Goal: Task Accomplishment & Management: Manage account settings

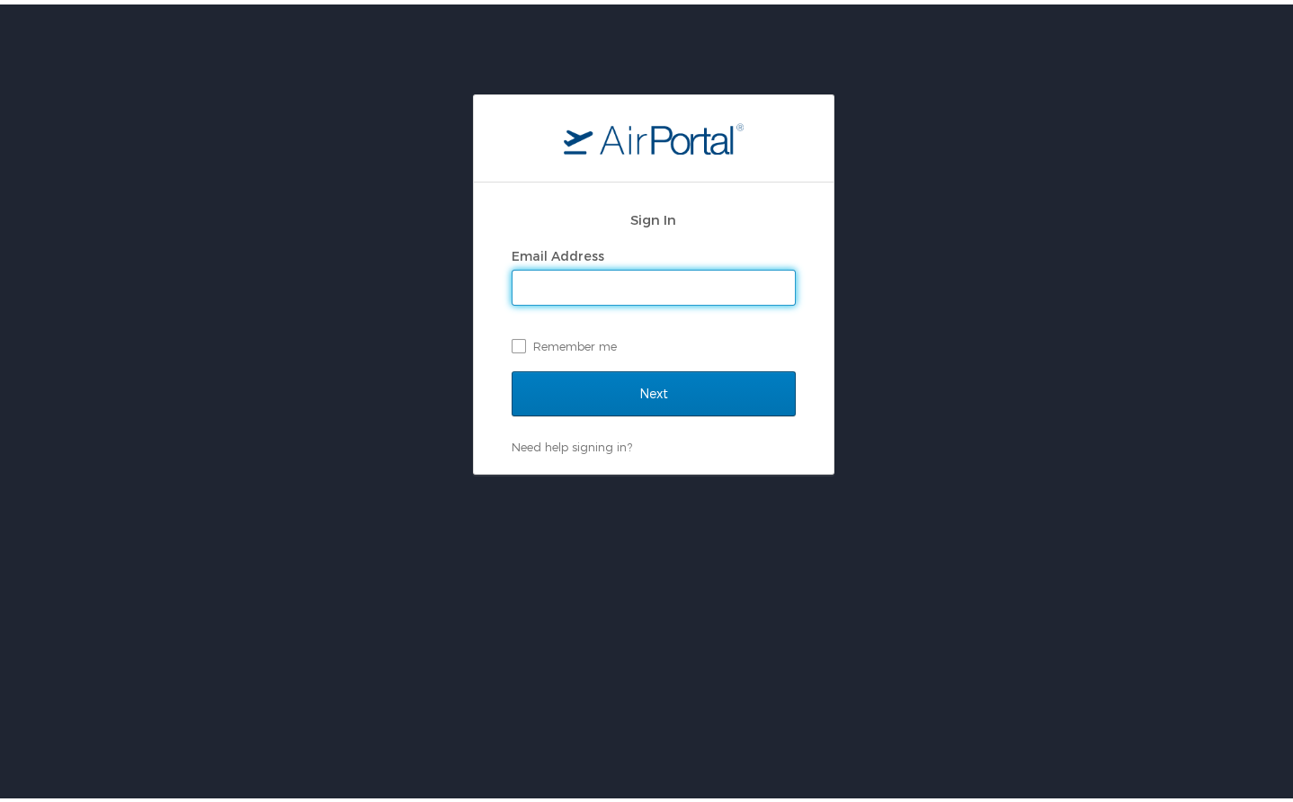
type input "[EMAIL_ADDRESS][PERSON_NAME][DOMAIN_NAME]"
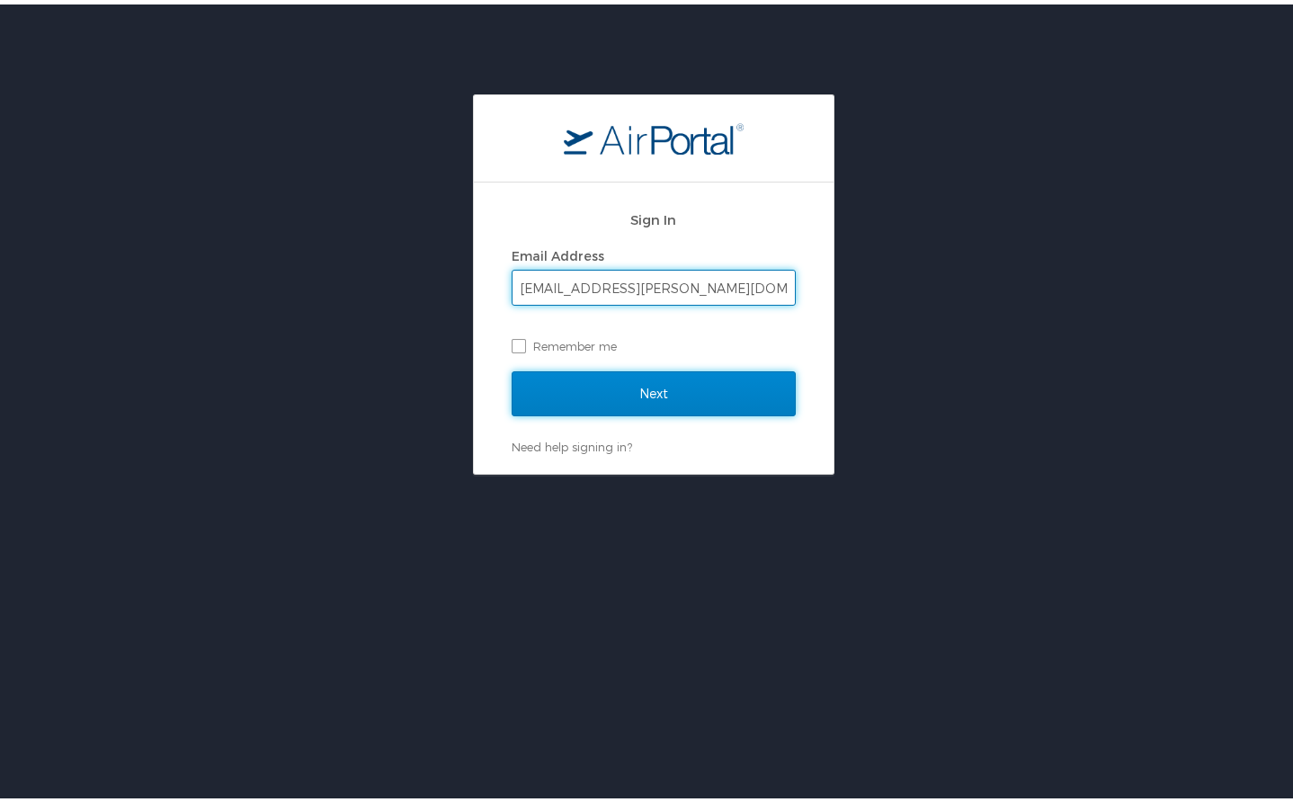
click at [628, 398] on input "Next" at bounding box center [654, 389] width 284 height 45
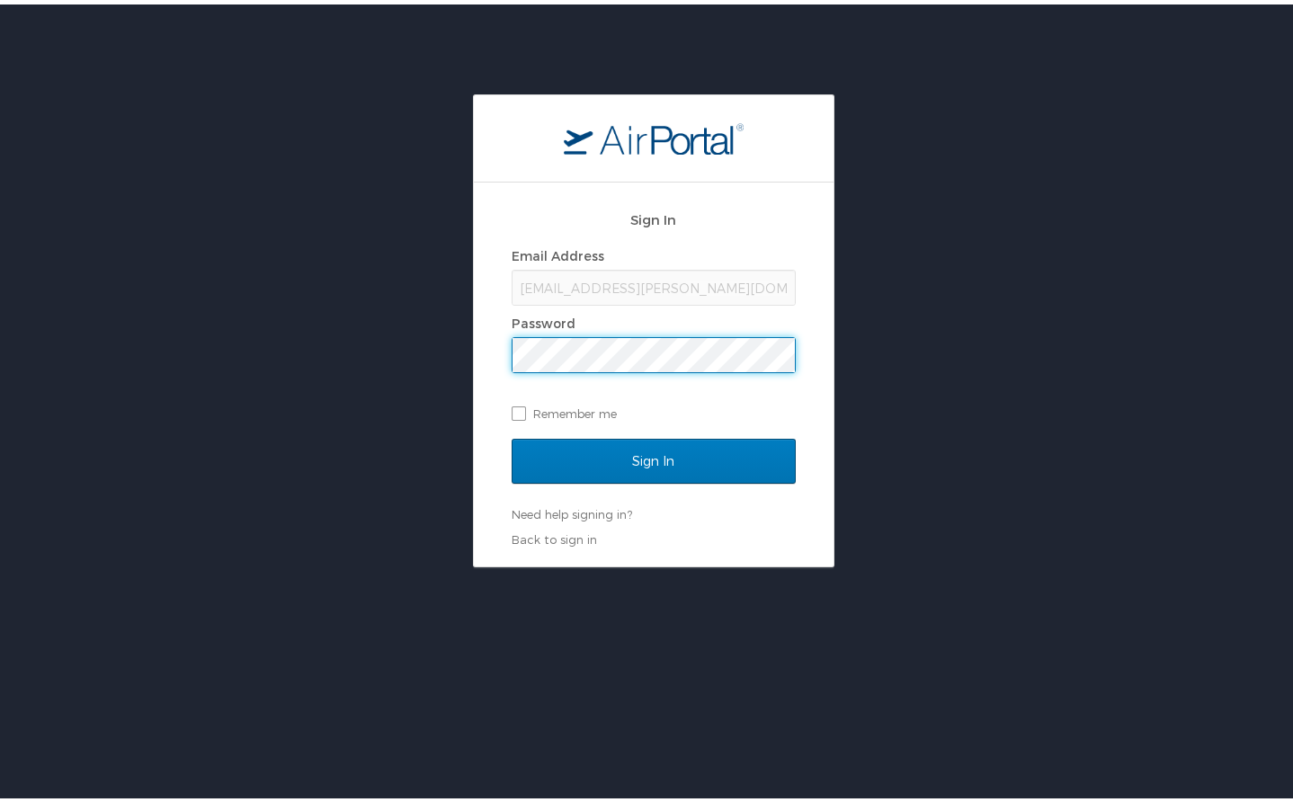
click at [492, 460] on div "Sign In Email Address [EMAIL_ADDRESS][PERSON_NAME][DOMAIN_NAME] Password Rememb…" at bounding box center [654, 370] width 360 height 384
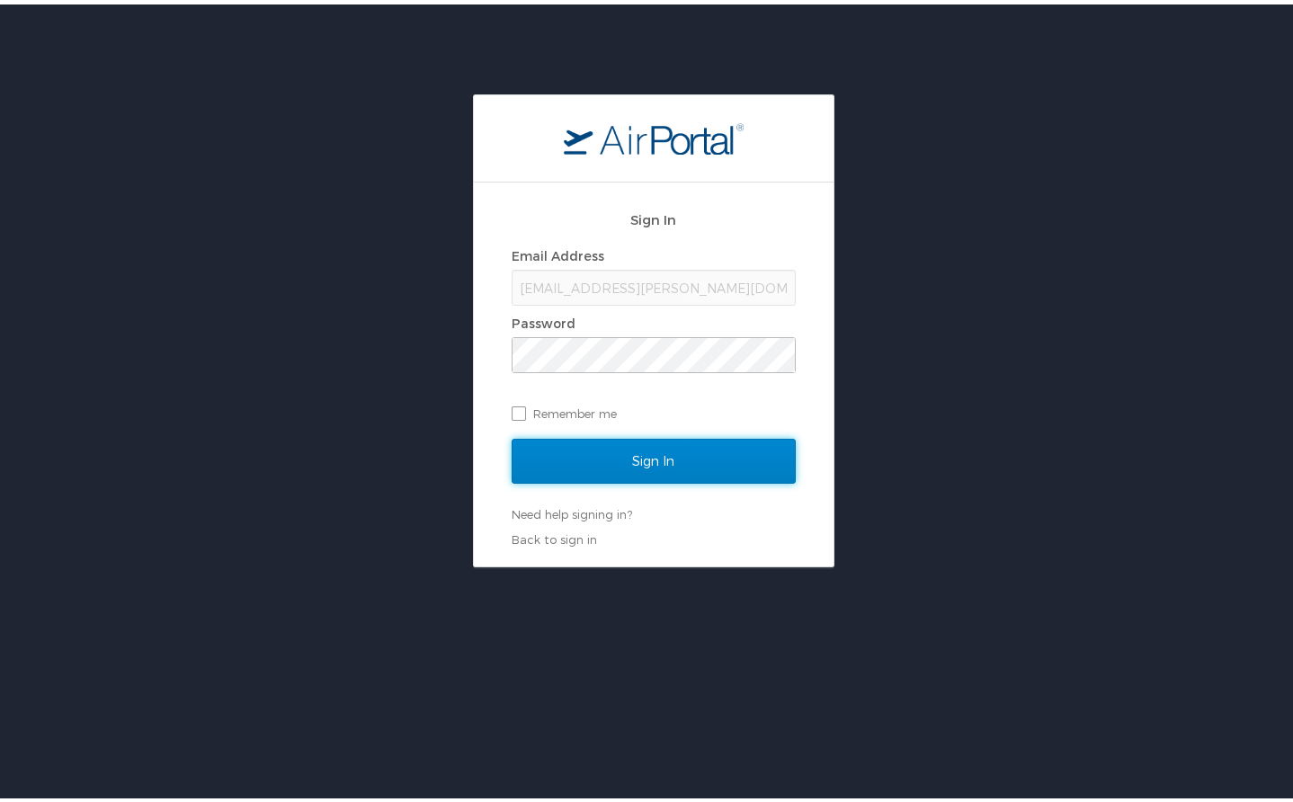
click at [569, 460] on input "Sign In" at bounding box center [654, 456] width 284 height 45
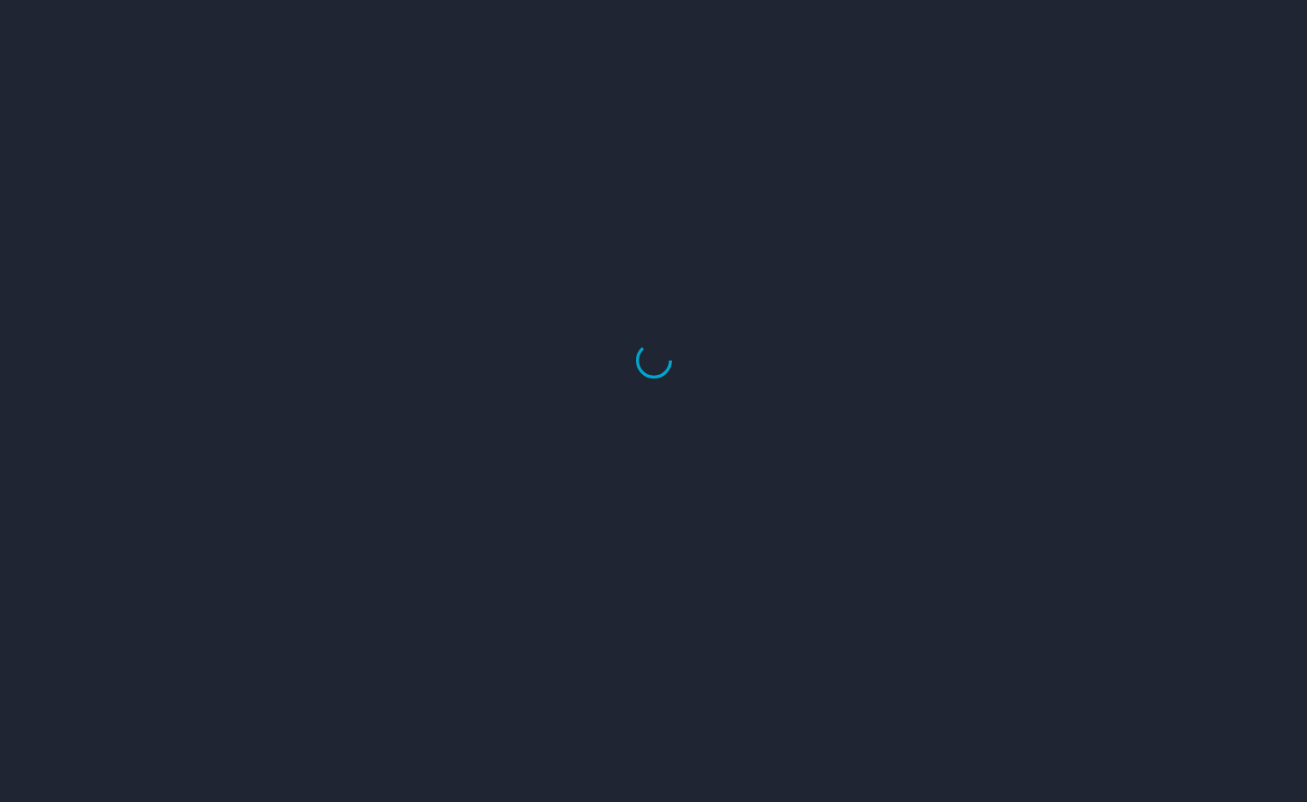
select select "US"
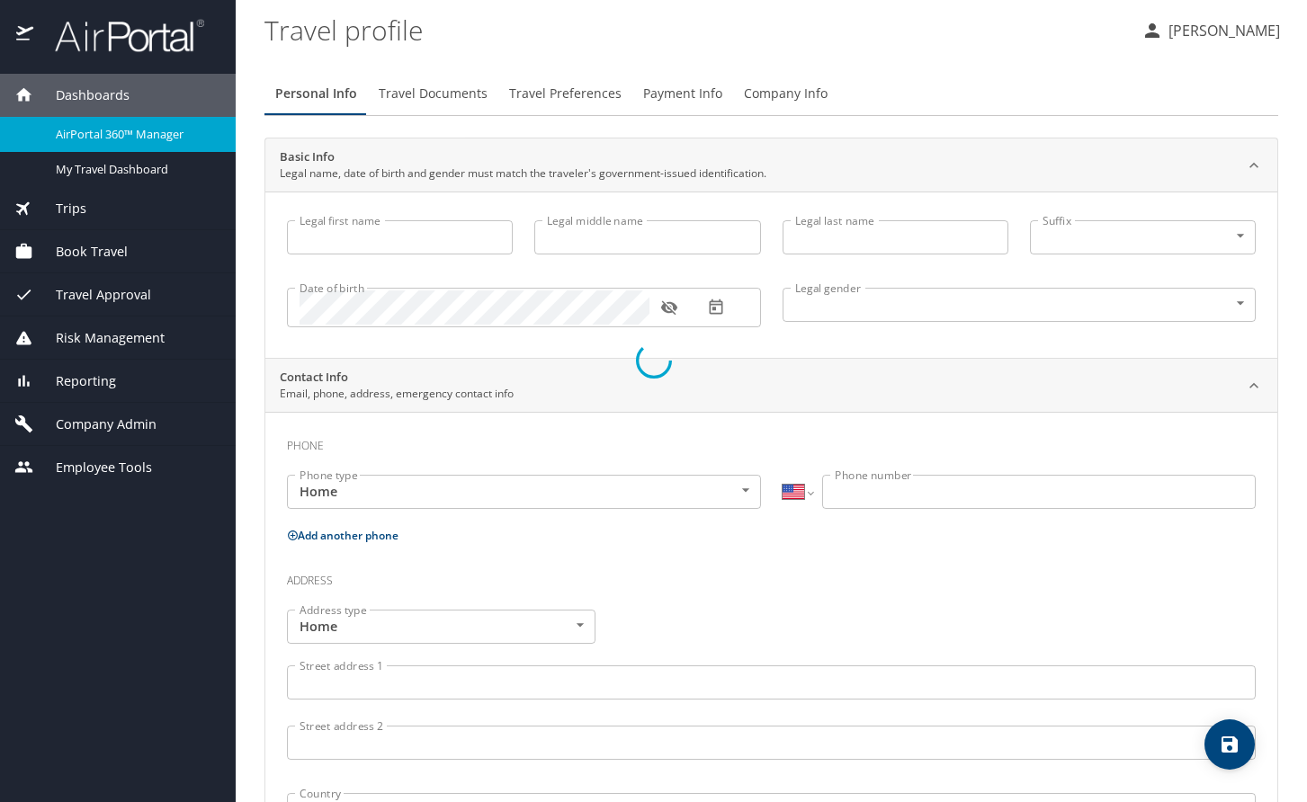
type input "Allison"
type input "Grace"
type input "Holum"
type input "Female"
select select "US"
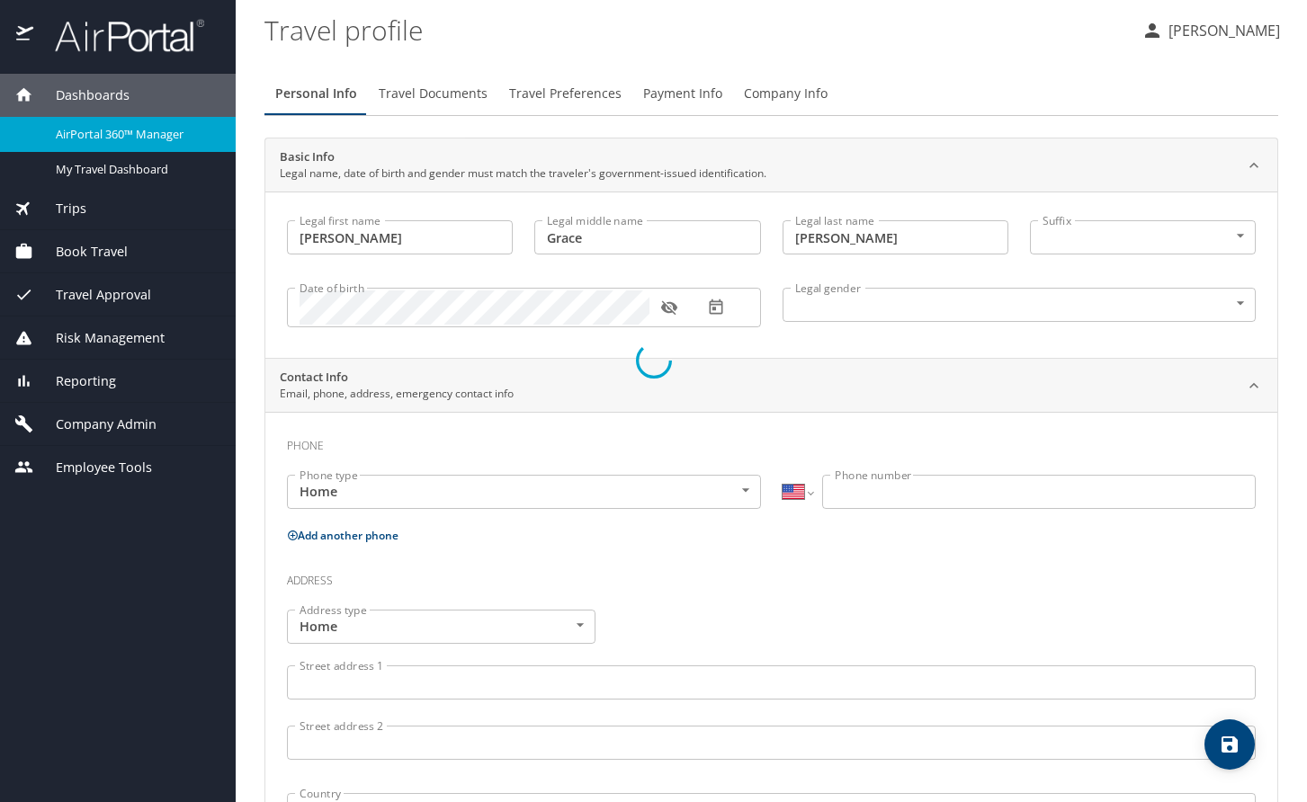
select select "AT"
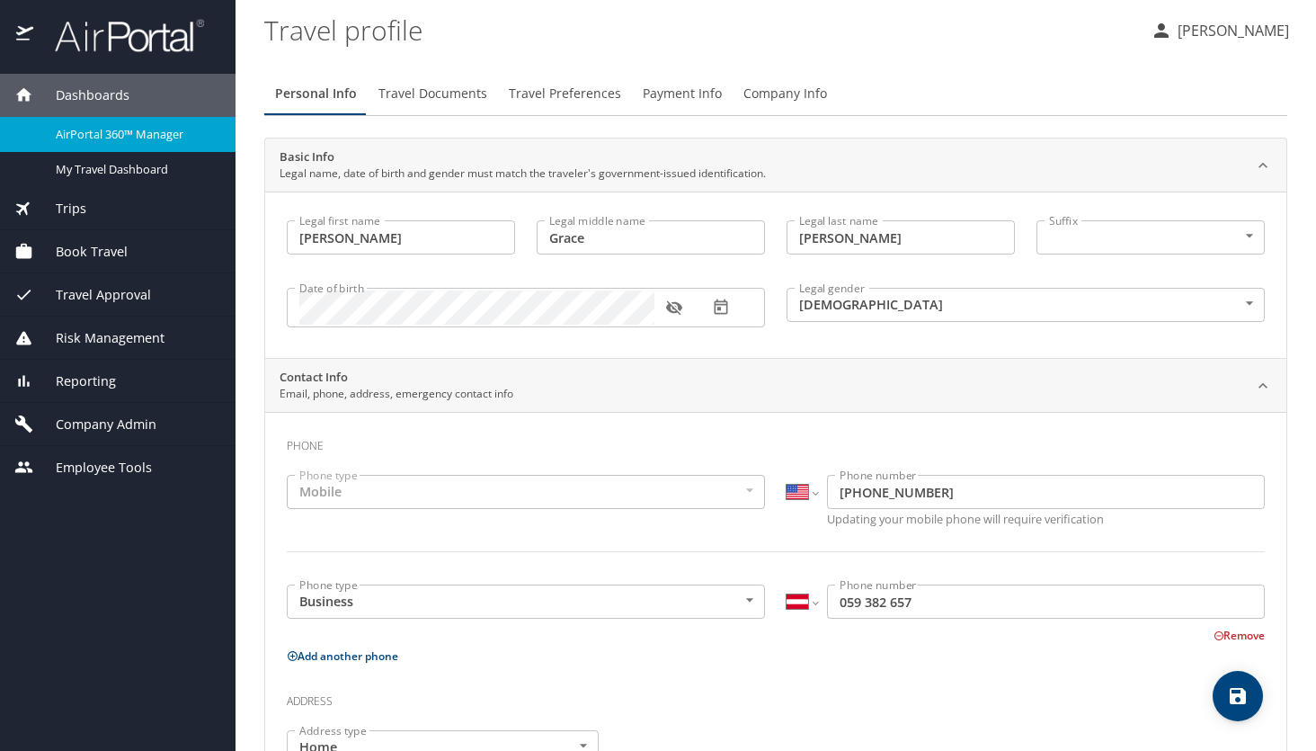
click at [124, 245] on span "Book Travel" at bounding box center [80, 252] width 94 height 20
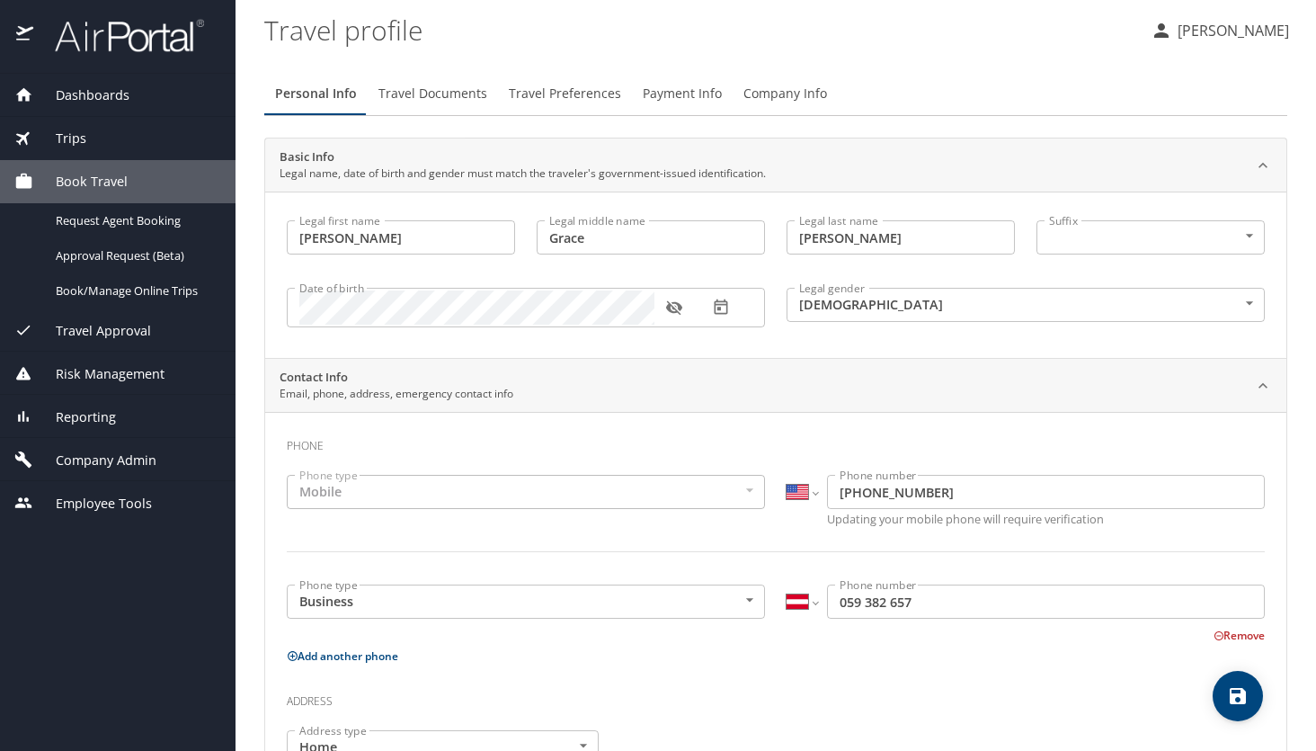
click at [132, 325] on span "Travel Approval" at bounding box center [92, 331] width 118 height 20
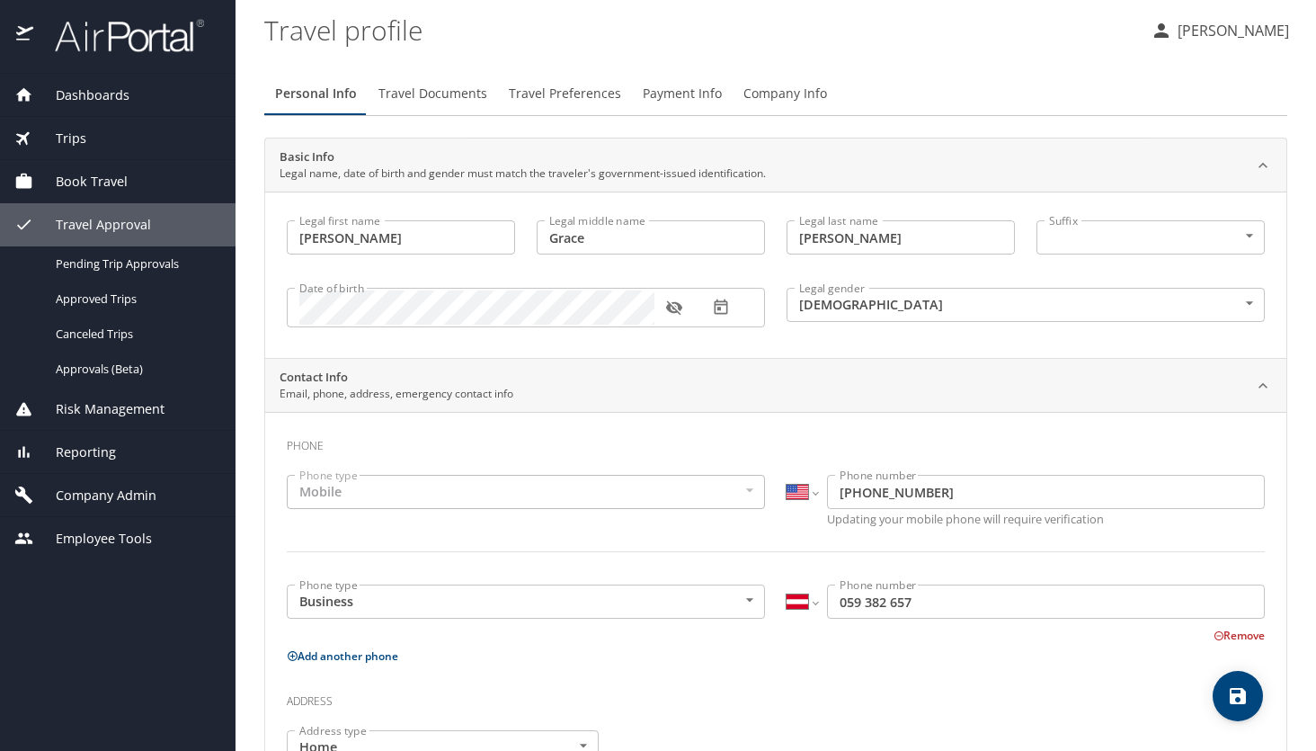
click at [130, 401] on span "Risk Management" at bounding box center [98, 409] width 131 height 20
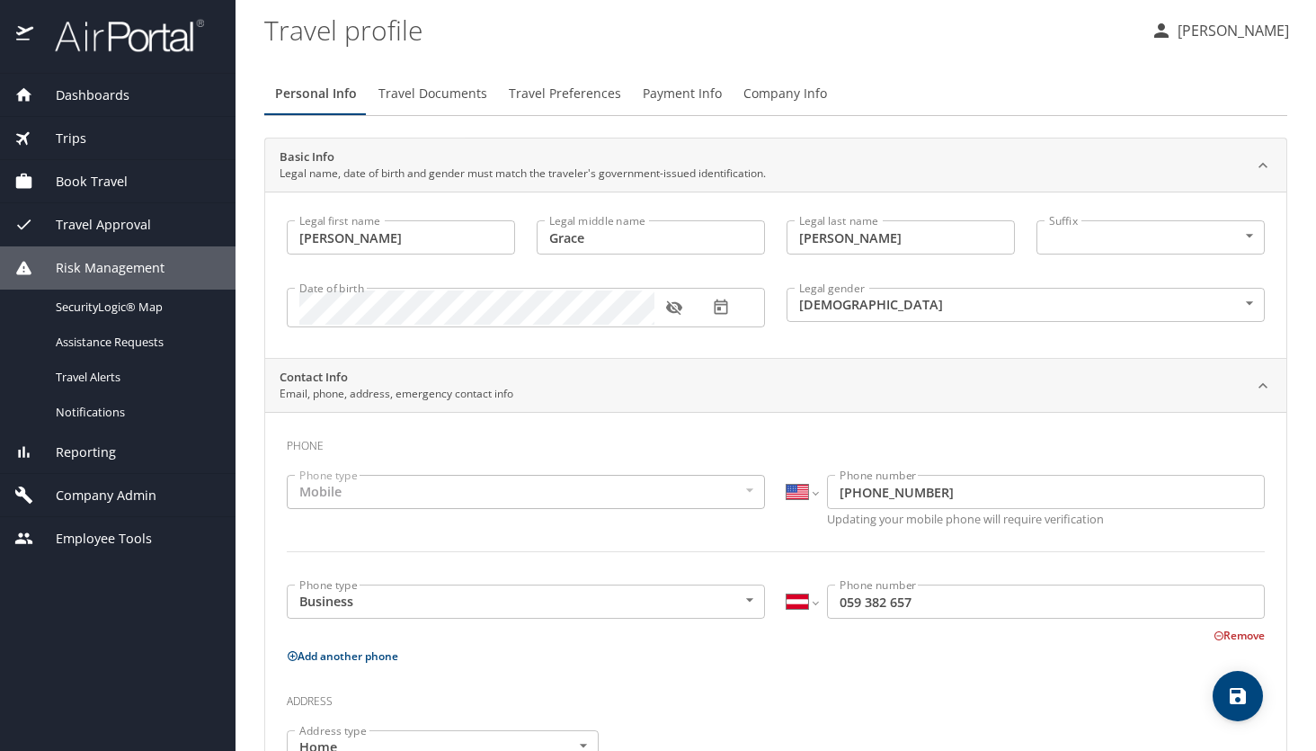
click at [146, 179] on div "Book Travel" at bounding box center [117, 182] width 207 height 20
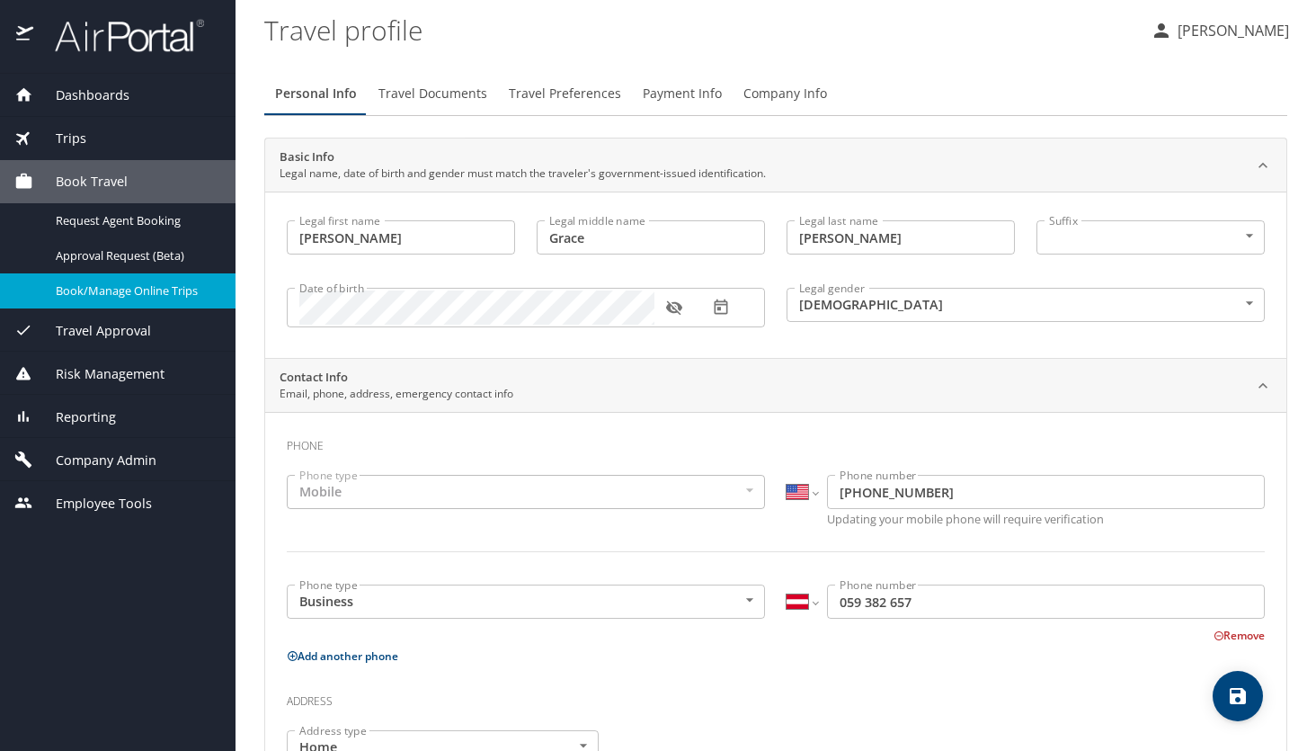
click at [126, 300] on div "Book/Manage Online Trips" at bounding box center [117, 291] width 207 height 21
